Goal: Task Accomplishment & Management: Use online tool/utility

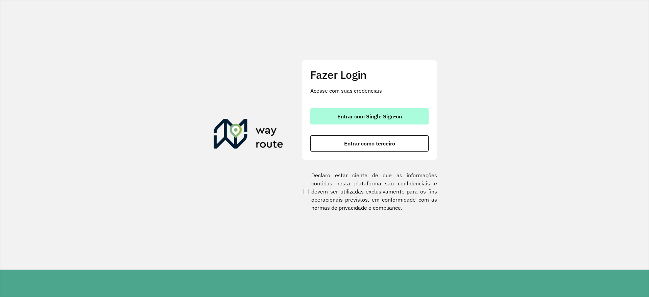
click at [379, 108] on button "Entrar com Single Sign-on" at bounding box center [369, 116] width 118 height 16
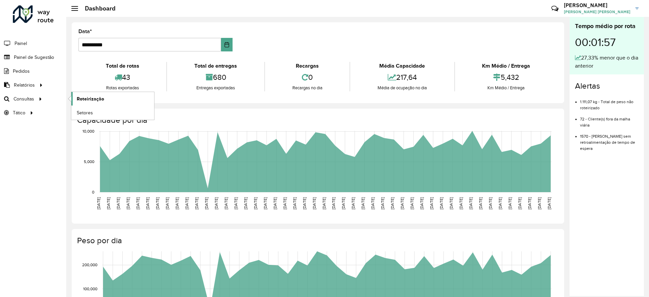
click at [95, 100] on span "Roteirização" at bounding box center [90, 98] width 27 height 7
click at [80, 111] on span "Setores" at bounding box center [85, 112] width 17 height 7
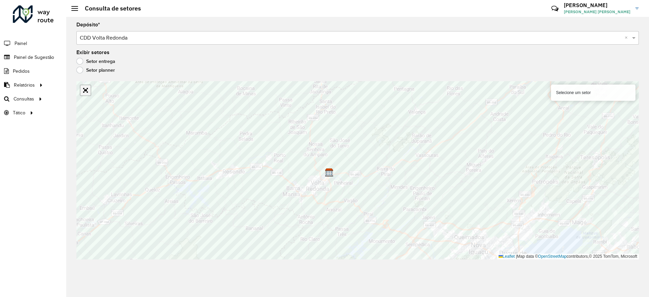
click at [85, 90] on link "Abrir mapa em tela cheia" at bounding box center [85, 90] width 10 height 10
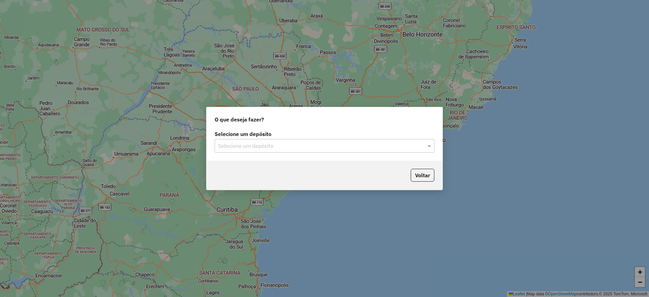
click at [423, 145] on div at bounding box center [325, 145] width 220 height 9
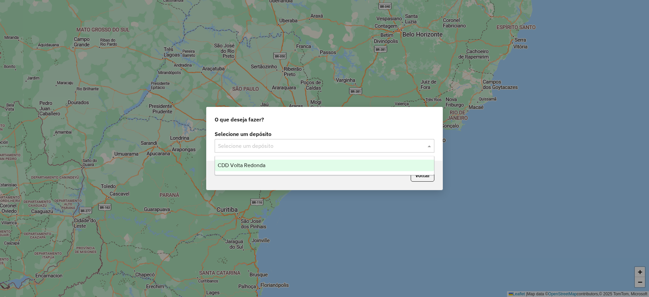
click at [375, 161] on div "CDD Volta Redonda" at bounding box center [324, 164] width 219 height 11
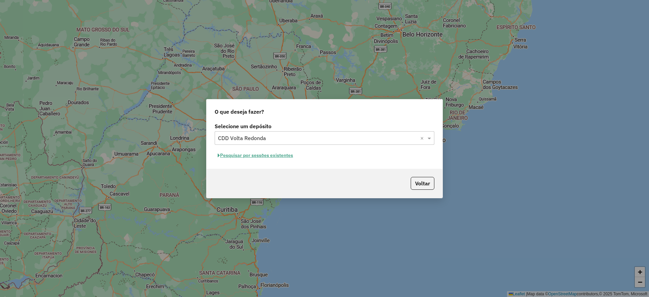
click at [272, 155] on button "Pesquisar por sessões existentes" at bounding box center [255, 155] width 81 height 10
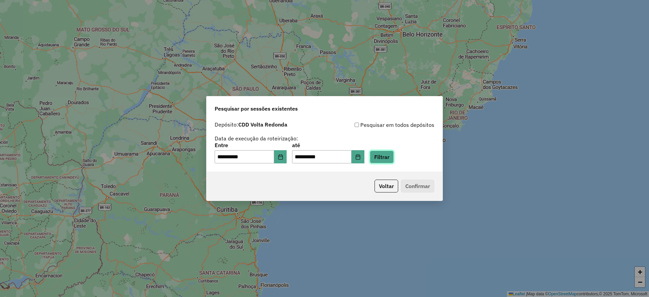
click at [392, 160] on button "Filtrar" at bounding box center [382, 156] width 24 height 13
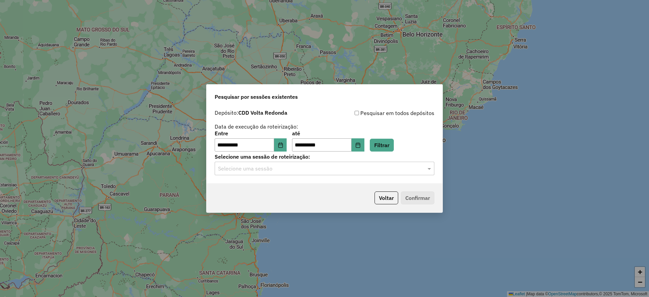
click at [322, 172] on div "Selecione uma sessão" at bounding box center [325, 168] width 220 height 14
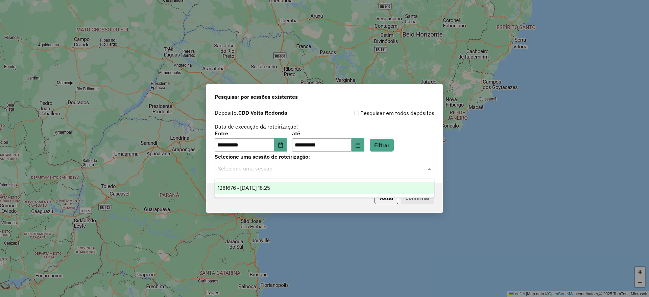
click at [292, 189] on div "1281676 - 24/09/2025 18:25" at bounding box center [324, 187] width 219 height 11
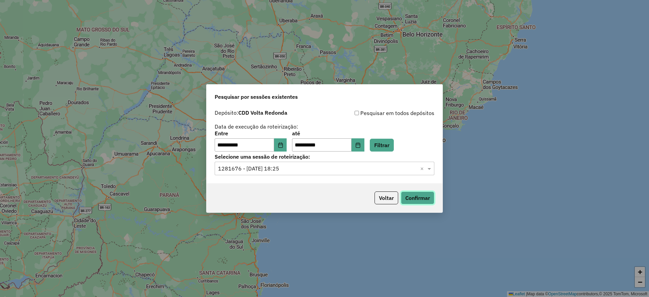
click at [415, 201] on button "Confirmar" at bounding box center [417, 197] width 33 height 13
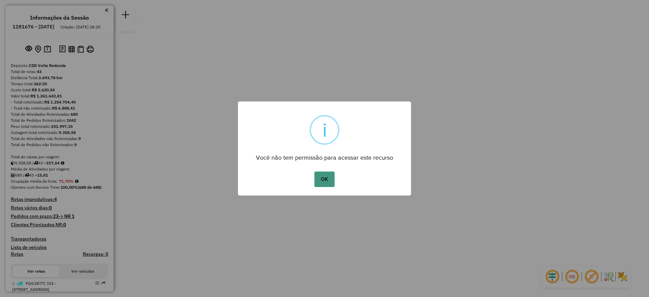
click at [323, 179] on button "OK" at bounding box center [324, 179] width 20 height 16
